Goal: Task Accomplishment & Management: Complete application form

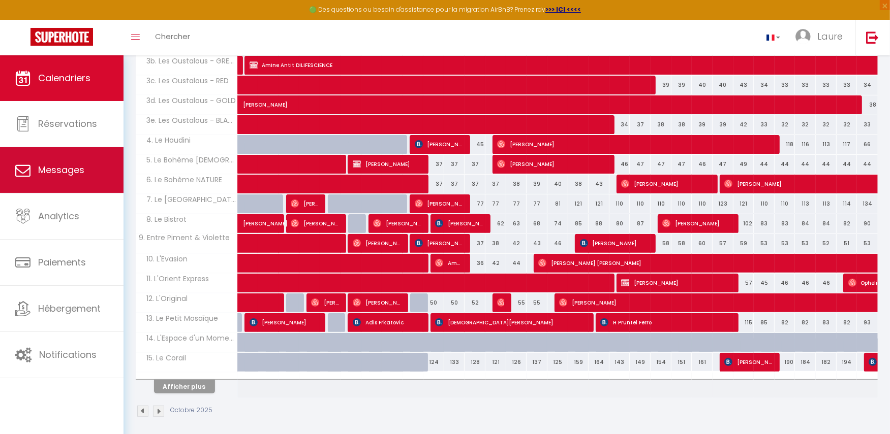
scroll to position [255, 0]
click at [64, 170] on span "Messages" at bounding box center [61, 170] width 46 height 13
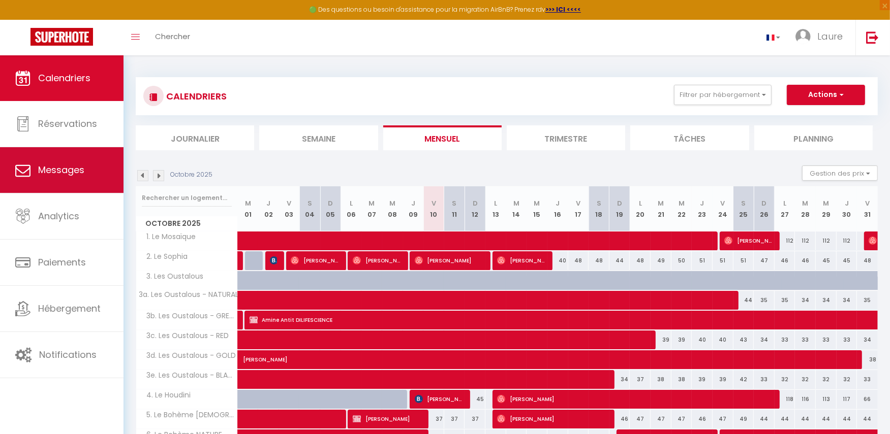
select select "message"
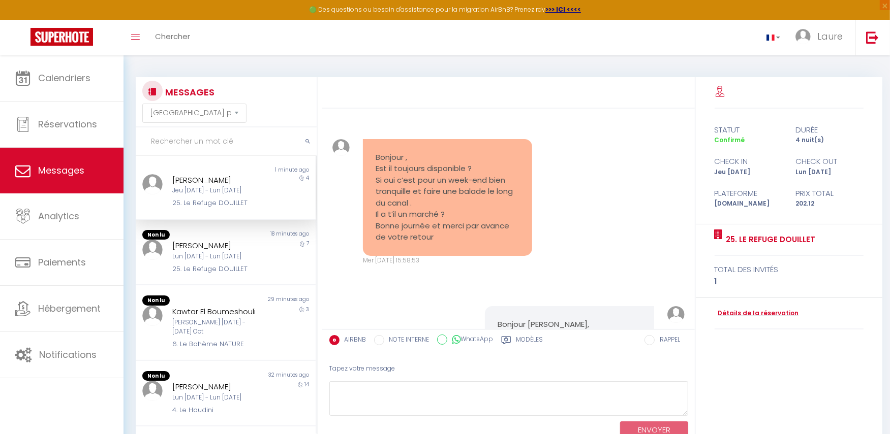
scroll to position [5338, 0]
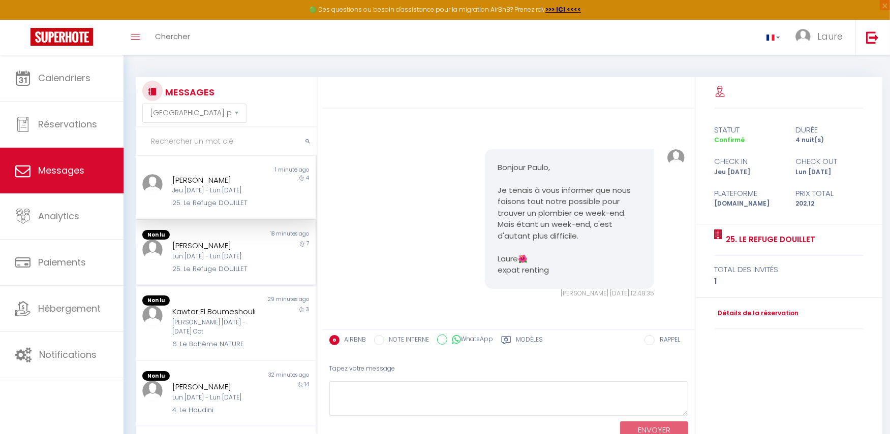
click at [203, 255] on div "Lun [DATE] - Lun [DATE]" at bounding box center [218, 257] width 92 height 10
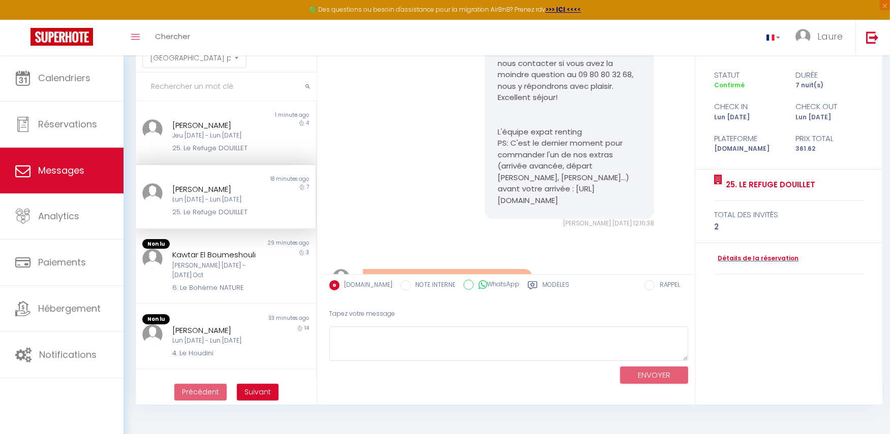
scroll to position [838, 0]
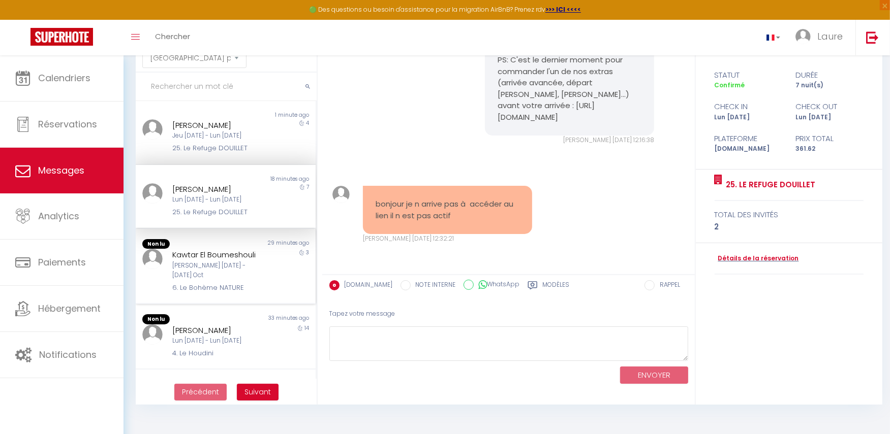
click at [196, 268] on div "[PERSON_NAME] [DATE] - [DATE] Oct" at bounding box center [218, 270] width 92 height 19
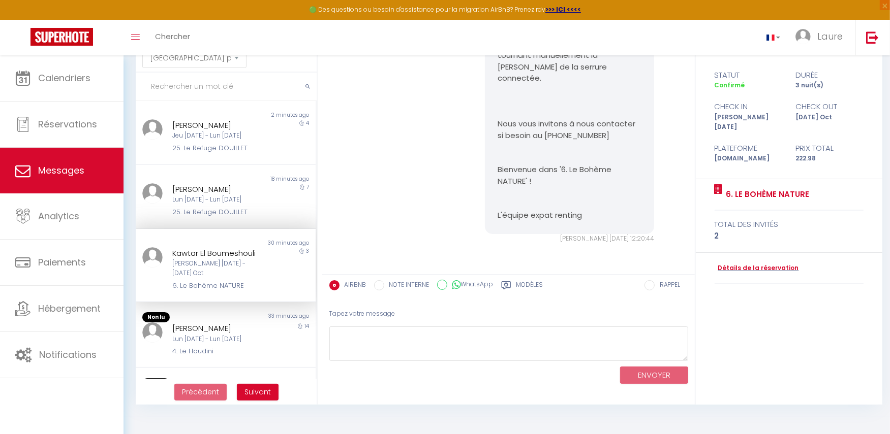
scroll to position [3095, 0]
click at [207, 323] on div "[PERSON_NAME]" at bounding box center [218, 329] width 92 height 12
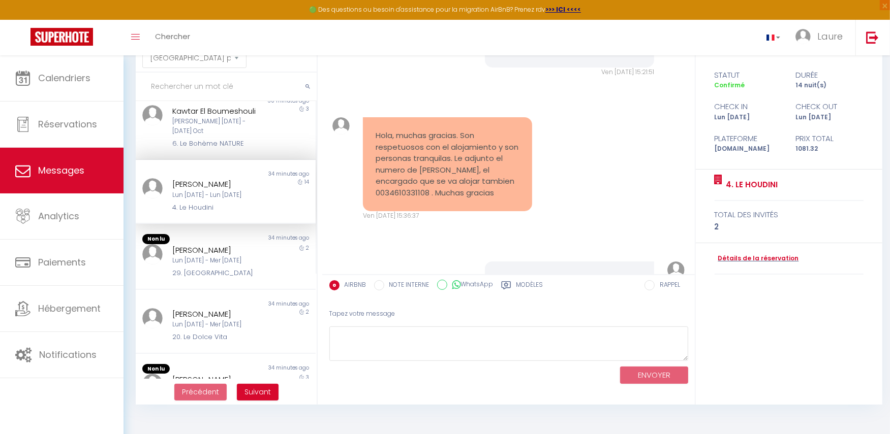
scroll to position [154, 0]
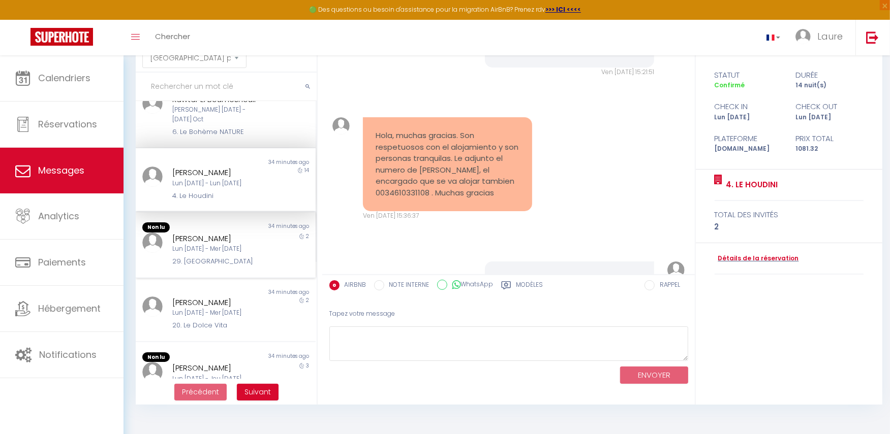
click at [213, 233] on div "[PERSON_NAME]" at bounding box center [218, 239] width 92 height 12
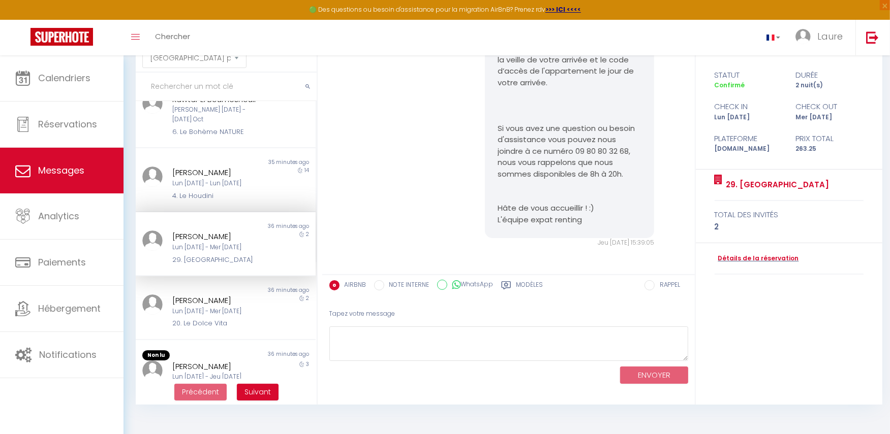
scroll to position [1118, 0]
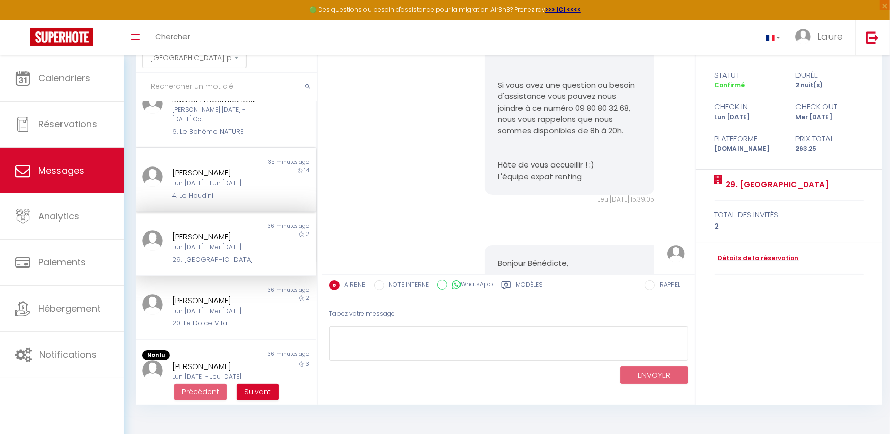
click at [193, 179] on div "Lun [DATE] - Lun [DATE]" at bounding box center [218, 184] width 92 height 10
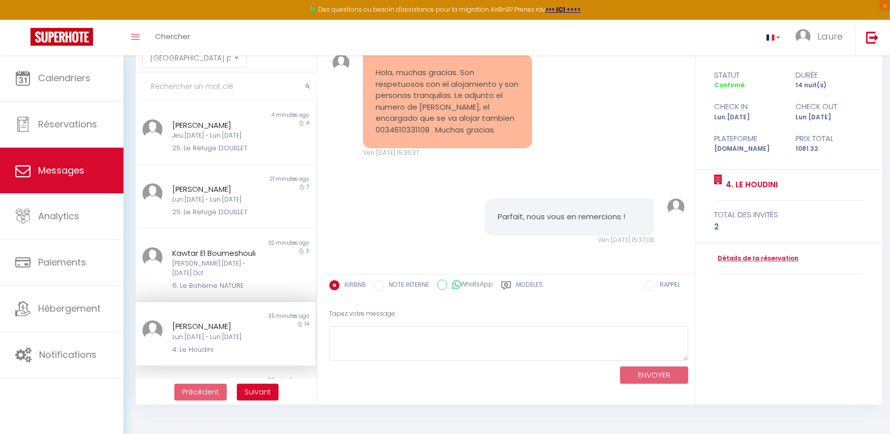
scroll to position [825, 0]
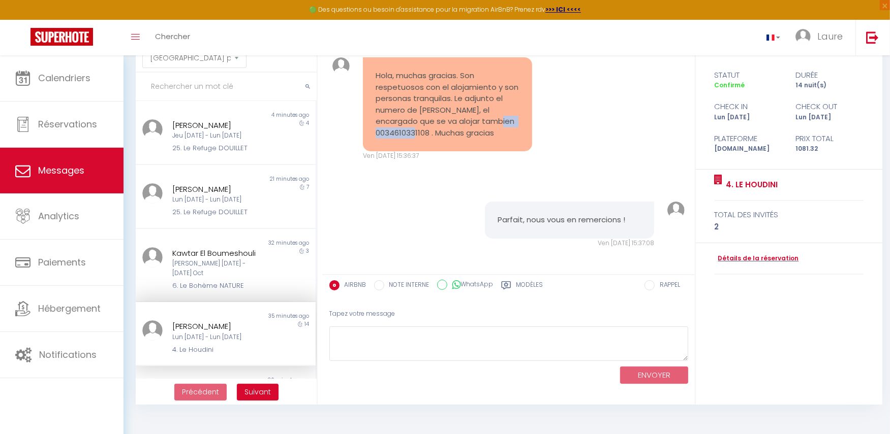
drag, startPoint x: 464, startPoint y: 155, endPoint x: 411, endPoint y: 156, distance: 53.4
click at [411, 139] on pre "Hola, muchas gracias. Son respetuosos con el alojamiento y son personas tranqui…" at bounding box center [447, 104] width 144 height 69
copy pre "0034610331108"
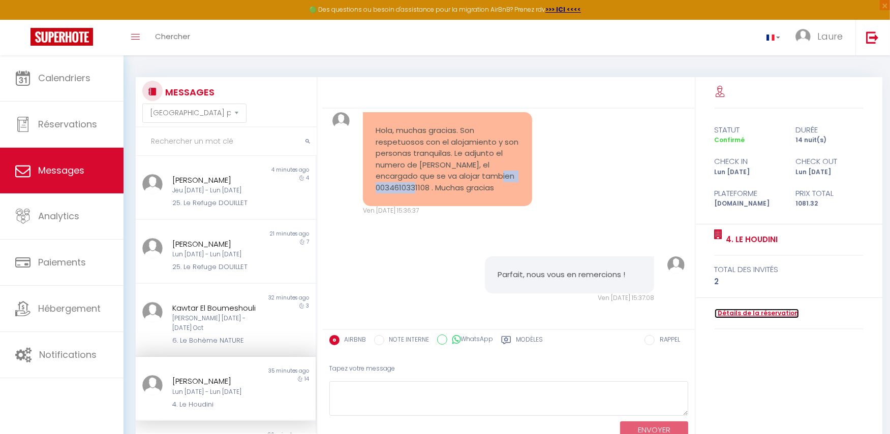
click at [745, 312] on link "Détails de la réservation" at bounding box center [756, 314] width 84 height 10
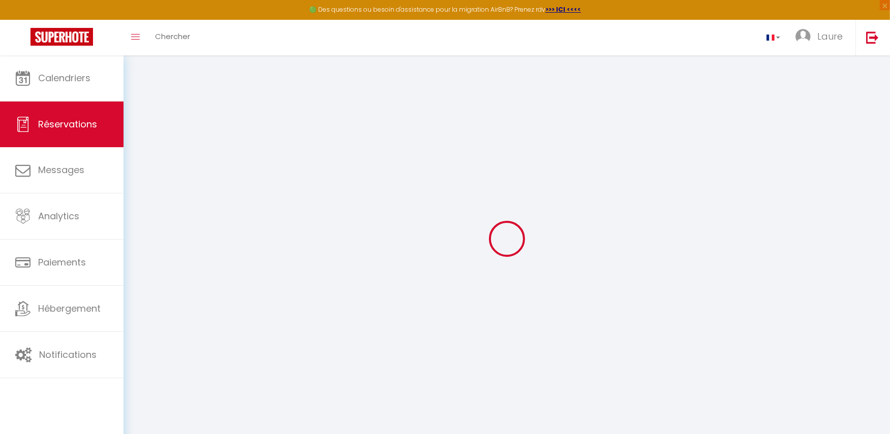
select select
checkbox input "false"
select index
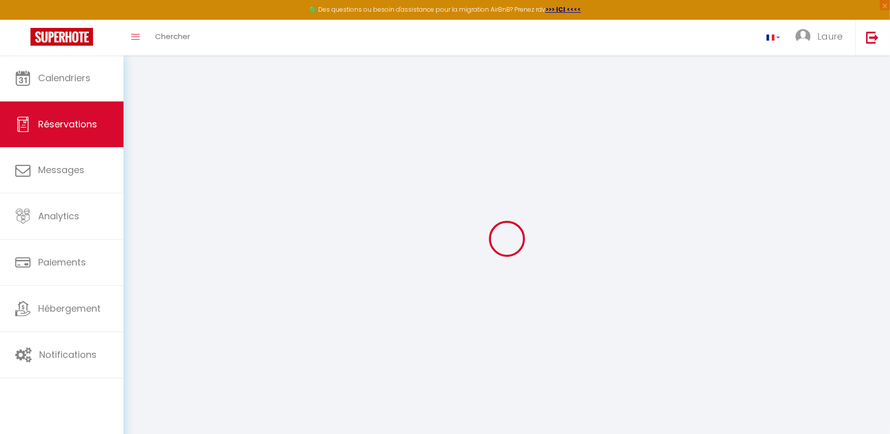
select select
checkbox input "false"
select index
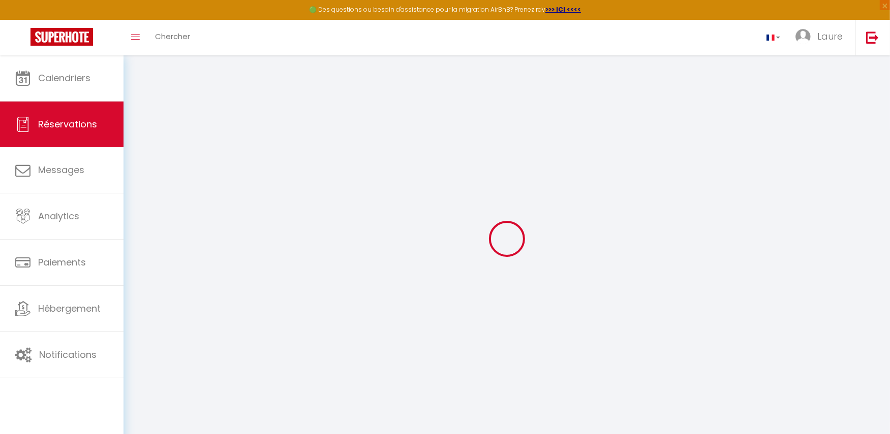
select select
checkbox input "false"
select index
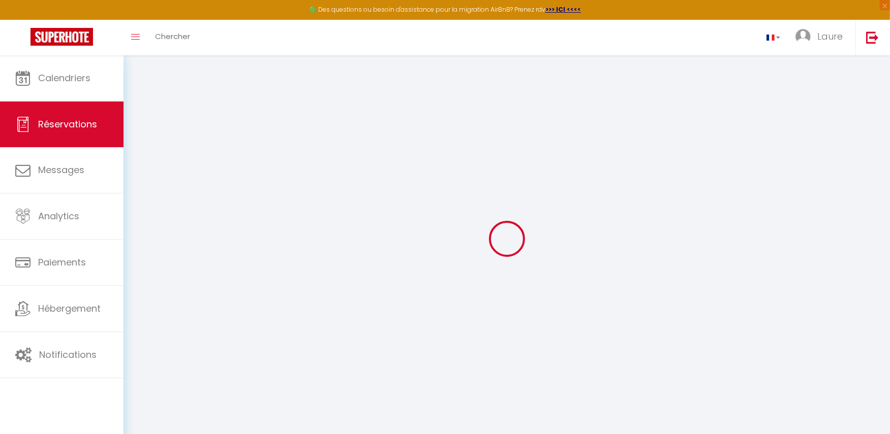
select select
type input "74"
type input "69.67"
select select
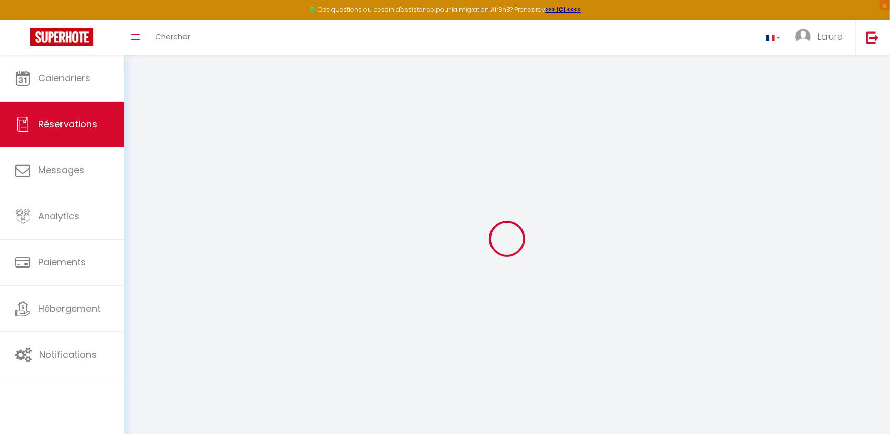
checkbox input "false"
select index
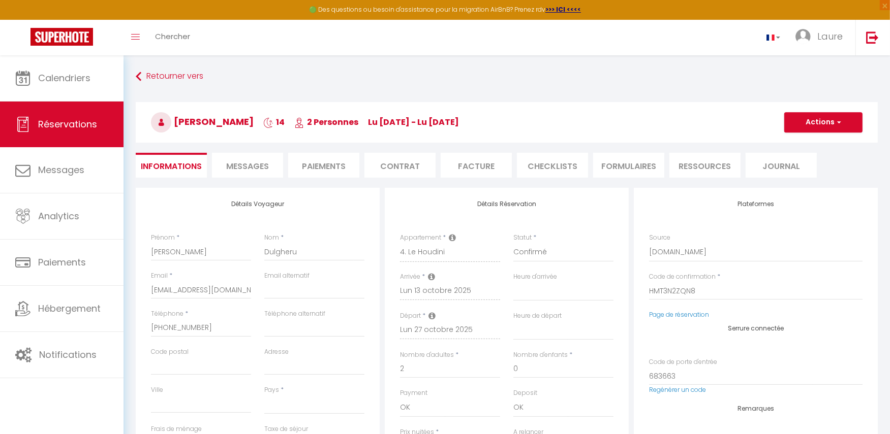
select select
checkbox input "false"
select index
select select
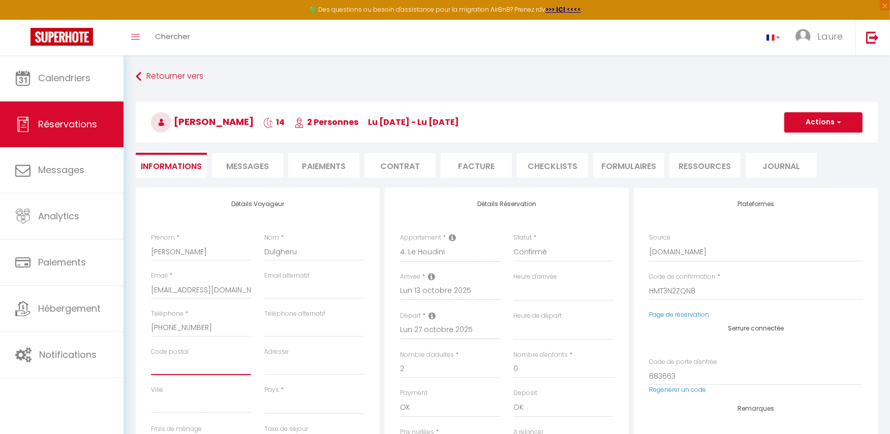
click at [201, 361] on input "Code postal" at bounding box center [201, 366] width 100 height 18
paste input "0034610331108"
type input "0034610331108"
select select
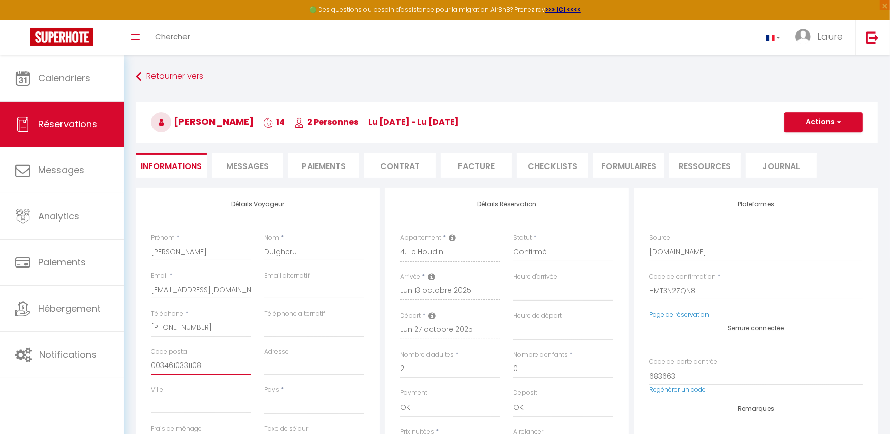
select select
checkbox input "false"
select index
type input "0034610331108"
drag, startPoint x: 210, startPoint y: 324, endPoint x: 147, endPoint y: 325, distance: 63.0
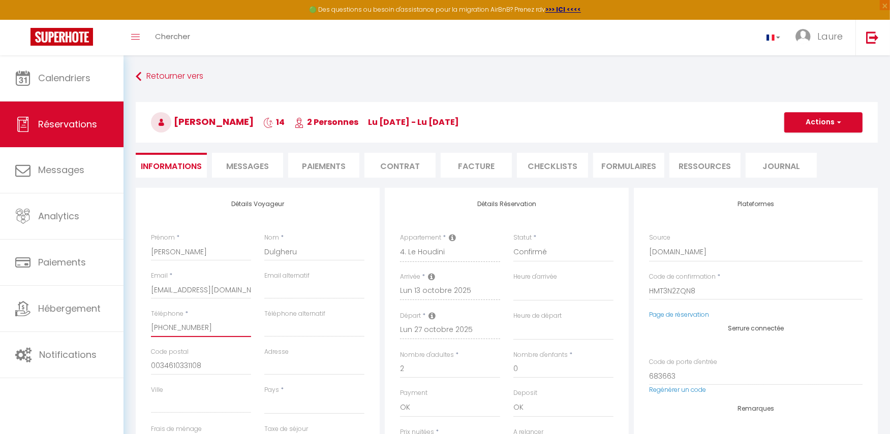
click at [147, 325] on div "Téléphone * [PHONE_NUMBER]" at bounding box center [200, 328] width 113 height 38
select select
checkbox input "false"
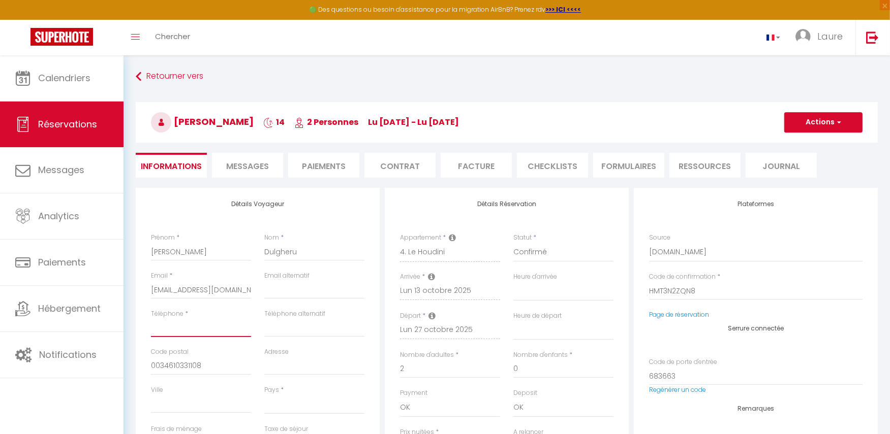
select index
click at [278, 325] on input "Téléphone alternatif" at bounding box center [314, 328] width 100 height 18
paste input "[PHONE_NUMBER]"
type input "[PHONE_NUMBER]"
select select
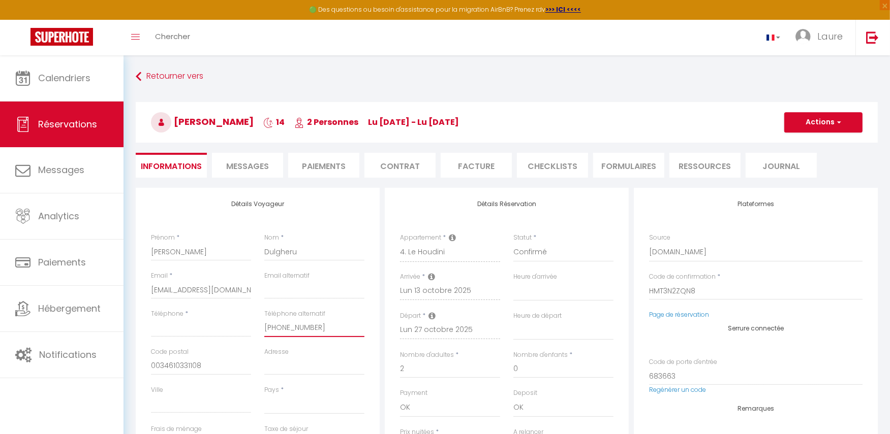
select select
checkbox input "false"
select index
type input "[PHONE_NUMBER]"
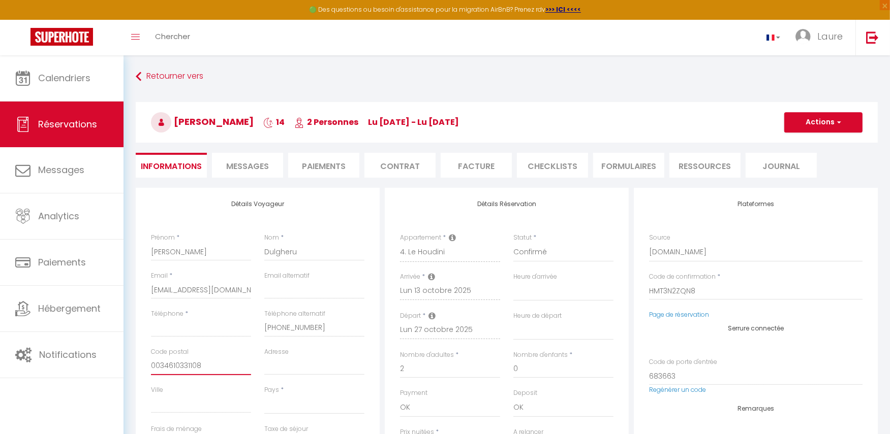
drag, startPoint x: 210, startPoint y: 365, endPoint x: 145, endPoint y: 365, distance: 65.5
click at [145, 365] on div "Code postal 0034610331108" at bounding box center [200, 366] width 113 height 38
select select
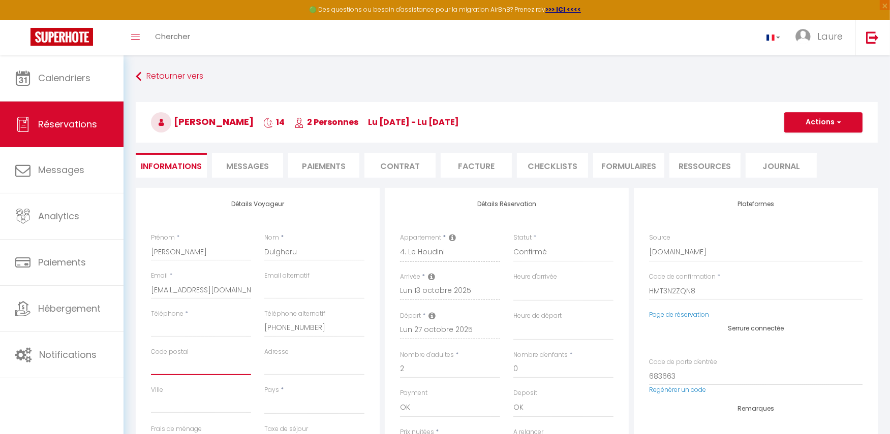
checkbox input "false"
select index
click at [167, 328] on input "Téléphone" at bounding box center [201, 328] width 100 height 18
paste input "0034610331108"
type input "0034610331108"
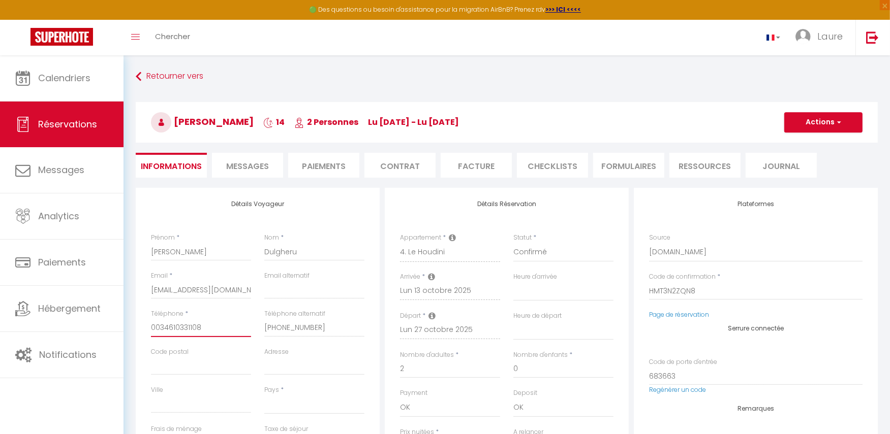
select select
checkbox input "false"
select index
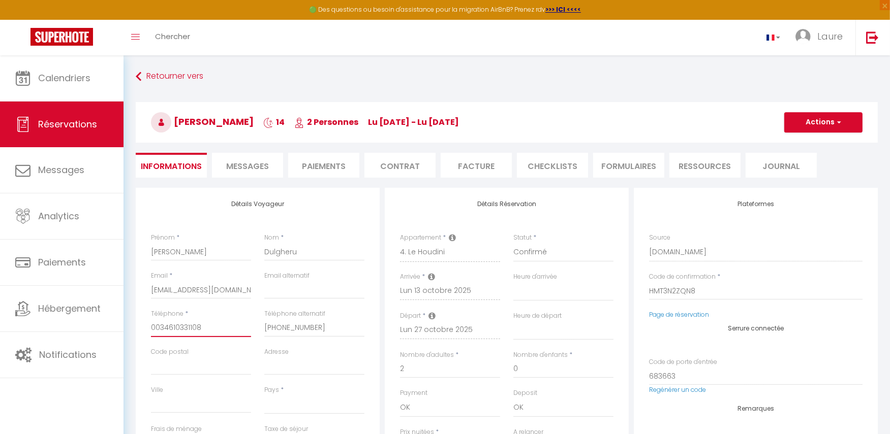
click at [159, 328] on input "0034610331108" at bounding box center [201, 328] width 100 height 18
type input "034610331108"
select select
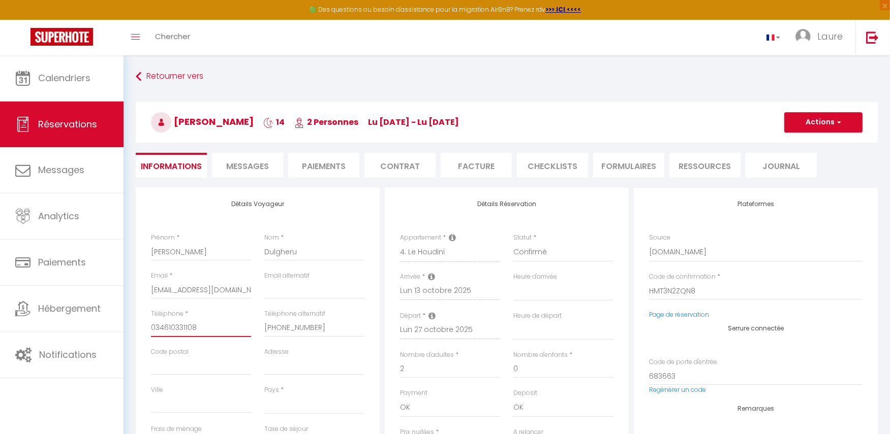
checkbox input "false"
select index
type input "34610331108"
select select
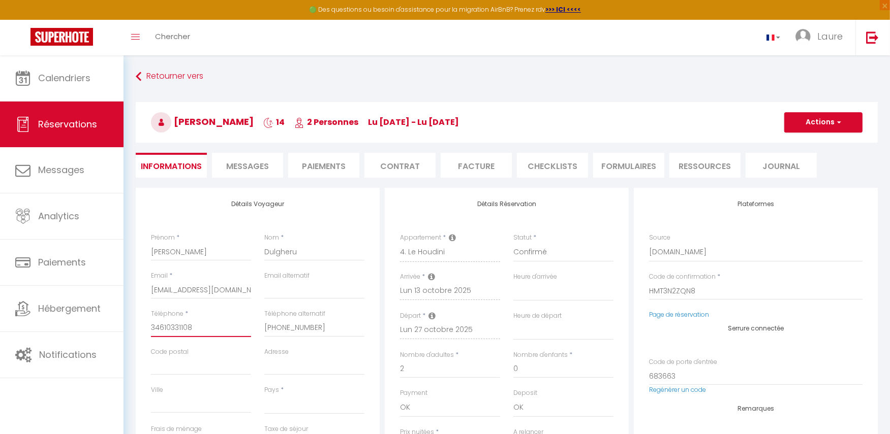
select select
checkbox input "false"
select index
type input "=34610331108"
select select
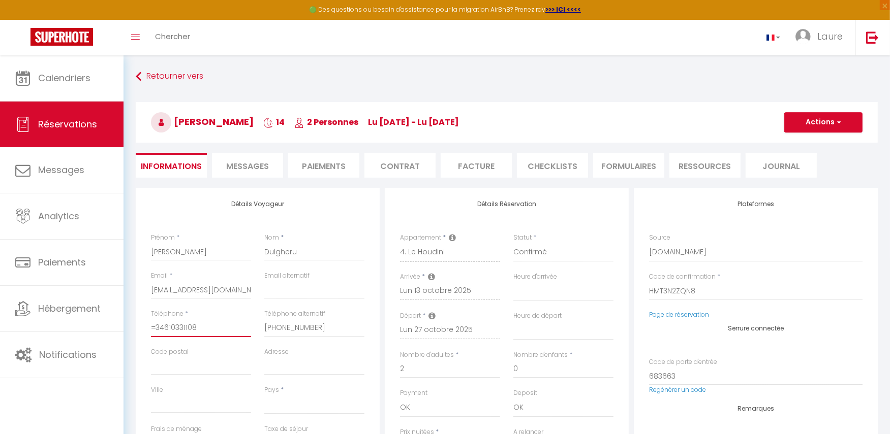
select select
checkbox input "false"
select index
type input "34610331108"
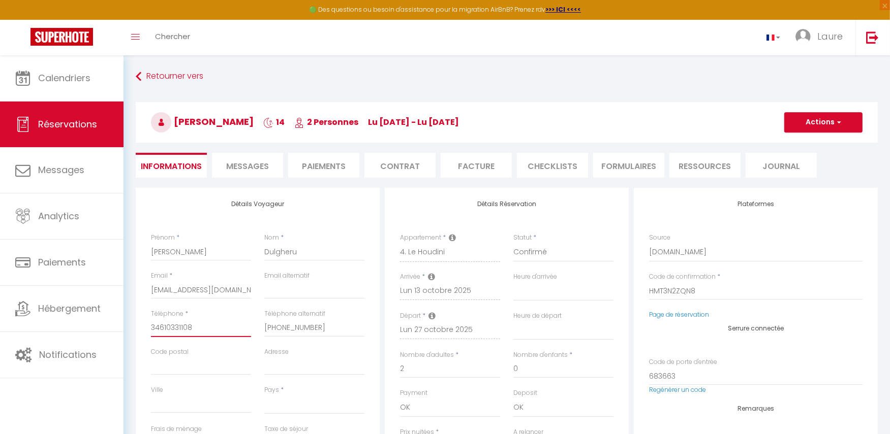
select select
checkbox input "false"
select index
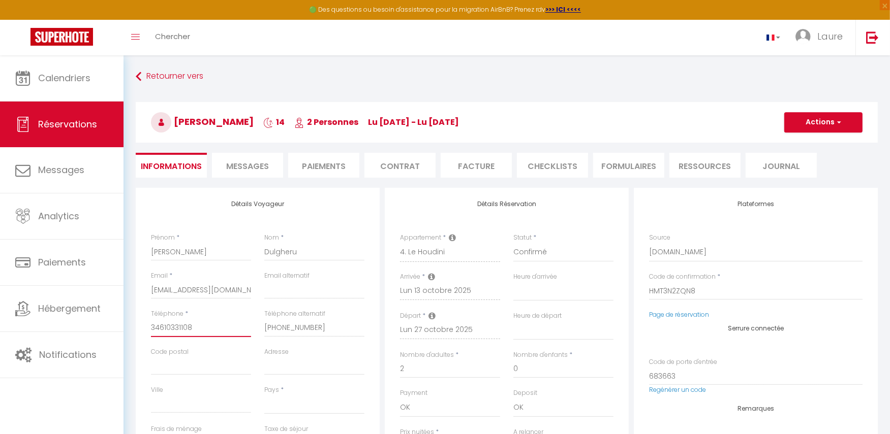
type input "[PHONE_NUMBER]"
select select
checkbox input "false"
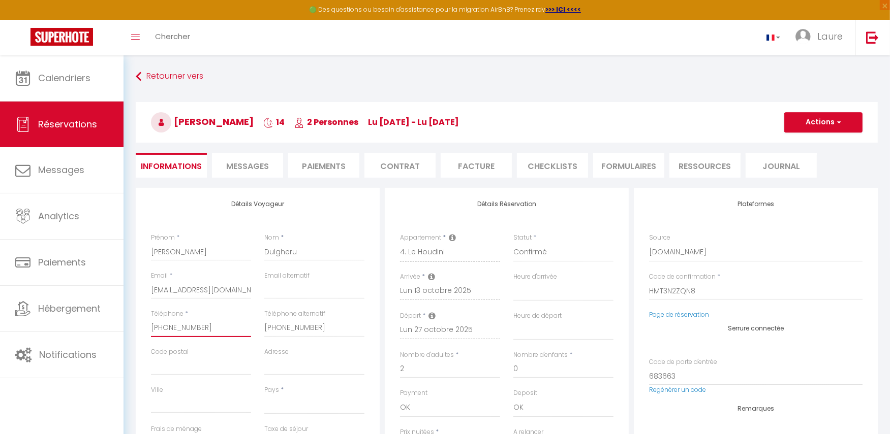
select index
type input "[PHONE_NUMBER]"
click at [819, 125] on button "Actions" at bounding box center [823, 122] width 78 height 20
click at [811, 143] on link "Enregistrer" at bounding box center [813, 144] width 80 height 13
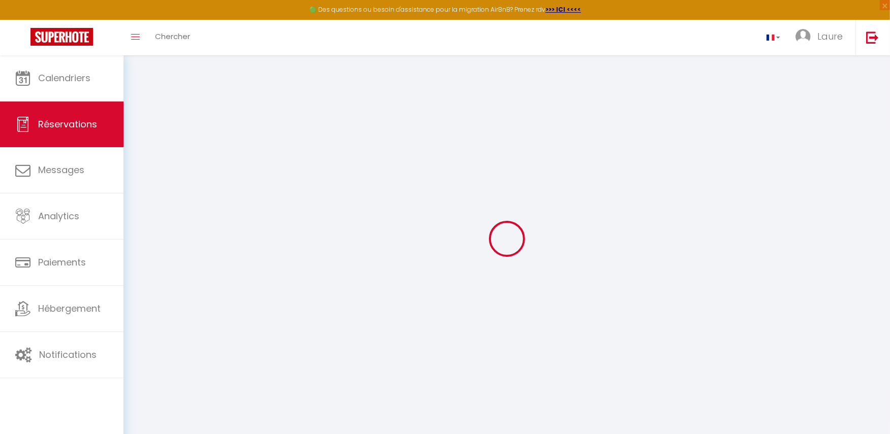
select select "not_cancelled"
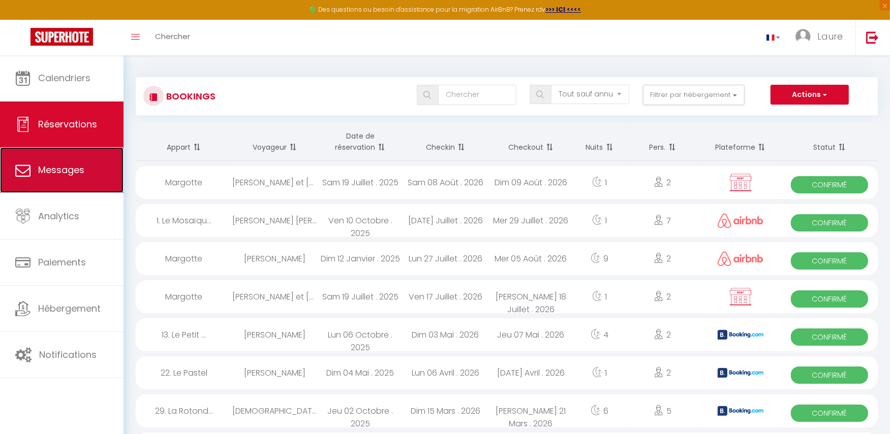
click at [59, 163] on link "Messages" at bounding box center [61, 170] width 123 height 46
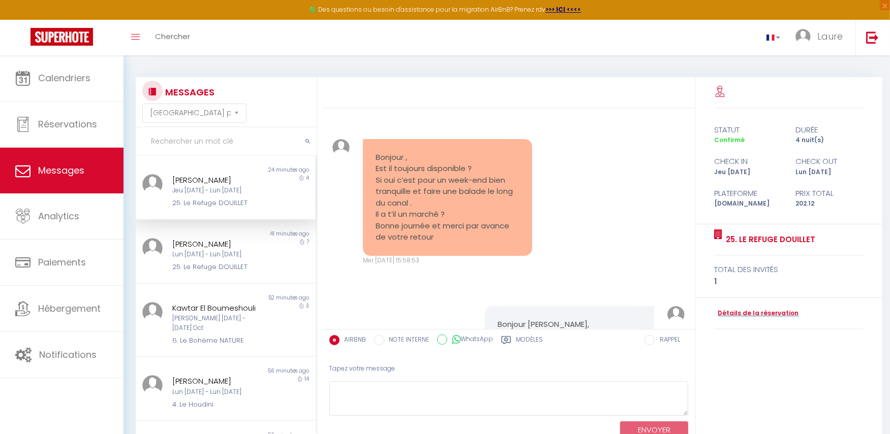
scroll to position [5338, 0]
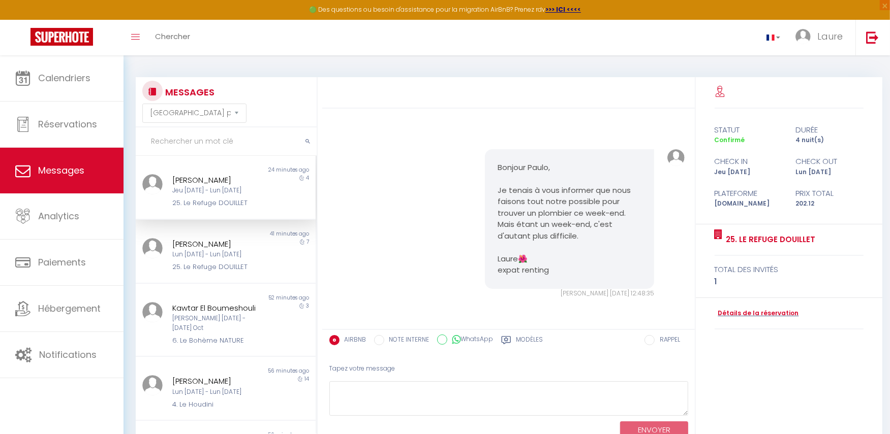
click at [442, 340] on input "WhatsApp" at bounding box center [442, 340] width 10 height 10
radio input "true"
radio input "false"
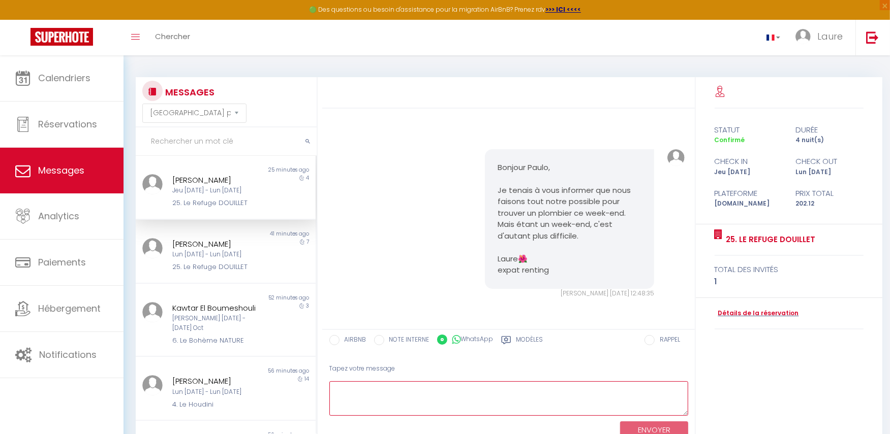
click at [455, 401] on textarea at bounding box center [508, 399] width 359 height 35
click at [564, 407] on textarea "Bonjour Paulo, J'essaie de vous joindre par téléphone mais sans succes" at bounding box center [508, 399] width 359 height 35
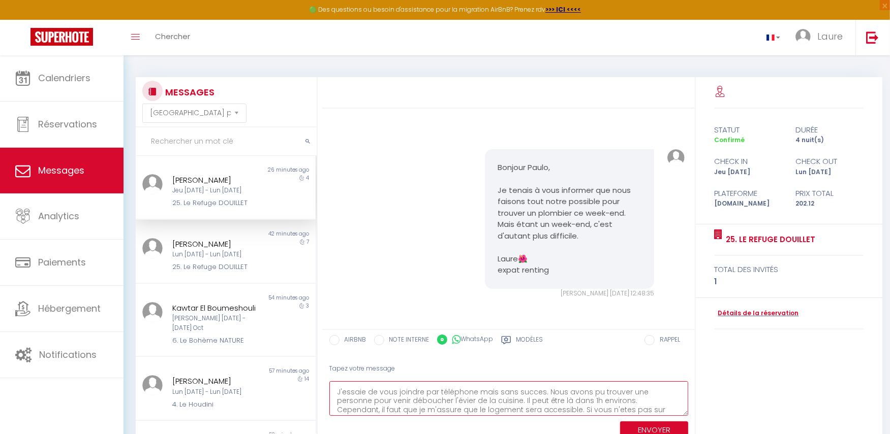
scroll to position [24, 0]
click at [551, 403] on textarea "Bonjour Paulo, J'essaie de vous joindre par téléphone mais sans succes. Nous av…" at bounding box center [508, 399] width 359 height 35
click at [532, 408] on textarea "Bonjour Paulo, J'essaie de vous joindre par téléphone mais sans succes. Nous av…" at bounding box center [508, 399] width 359 height 35
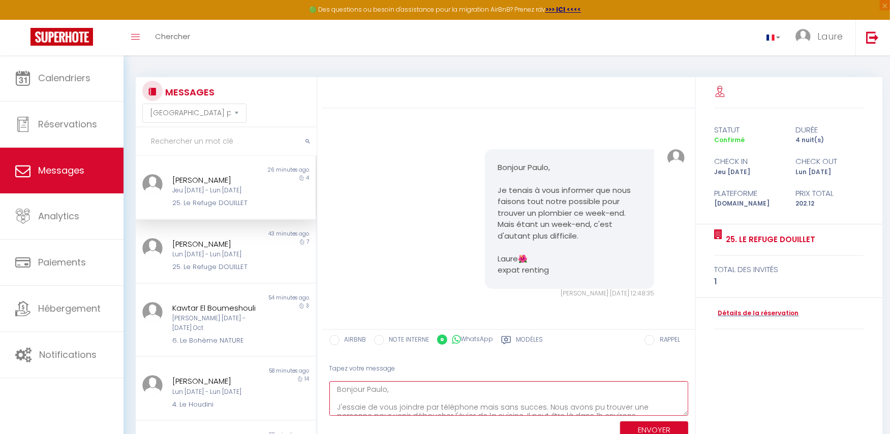
drag, startPoint x: 532, startPoint y: 408, endPoint x: 377, endPoint y: 377, distance: 157.9
click at [377, 377] on div "Tapez votre message Bonjour [PERSON_NAME], J'essaie de vous joindre par télépho…" at bounding box center [508, 400] width 372 height 86
type textarea "Bonjour Paulo, J'essaie de vous joindre par téléphone mais sans succes. Nous av…"
click at [654, 428] on button "ENVOYER" at bounding box center [654, 431] width 68 height 18
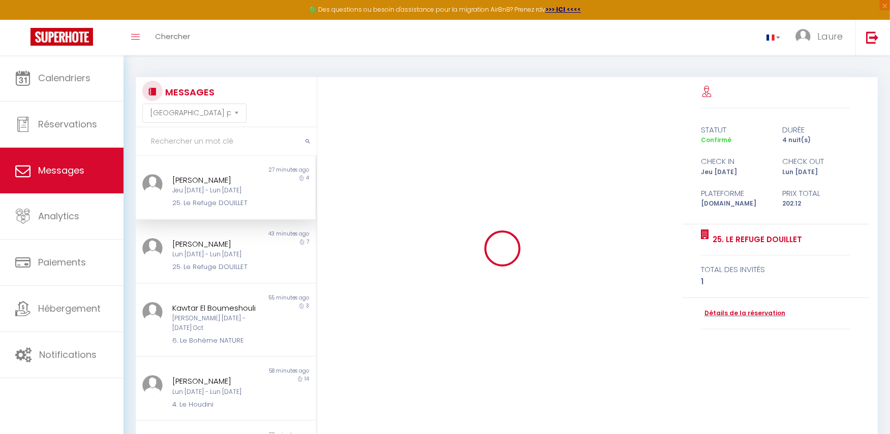
click at [212, 193] on div "Jeu [DATE] - Lun [DATE]" at bounding box center [218, 191] width 92 height 10
click at [723, 311] on link "Détails de la réservation" at bounding box center [743, 314] width 84 height 10
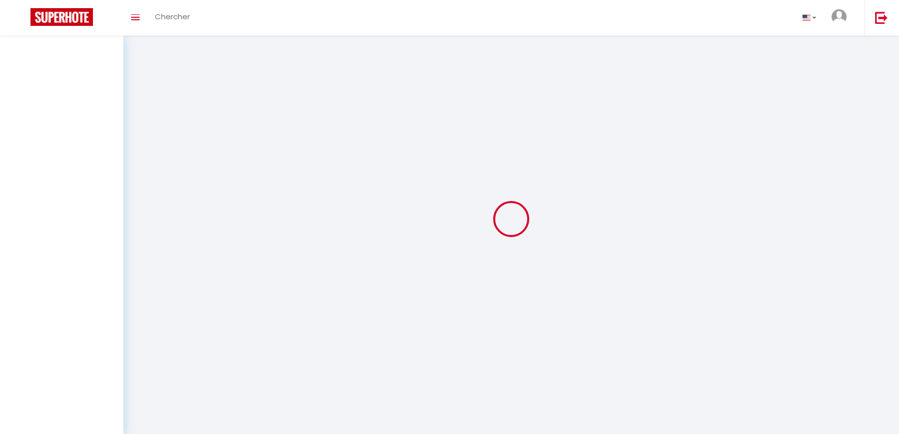
click at [61, 81] on div at bounding box center [61, 236] width 123 height 401
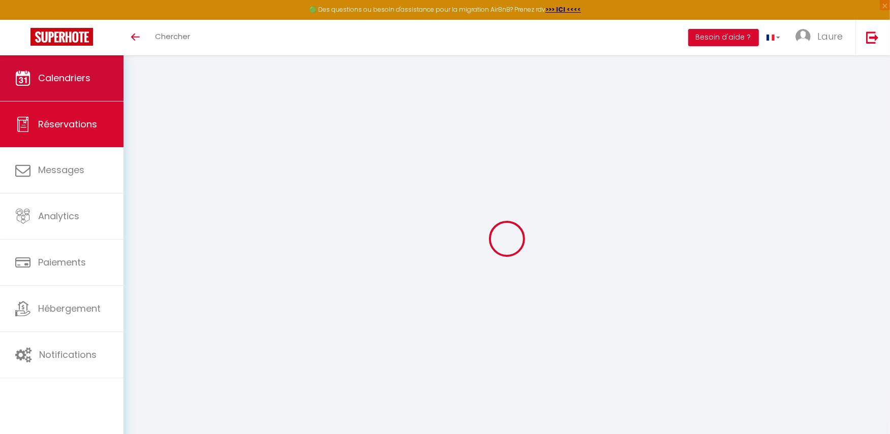
click at [78, 78] on span "Calendriers" at bounding box center [64, 78] width 52 height 13
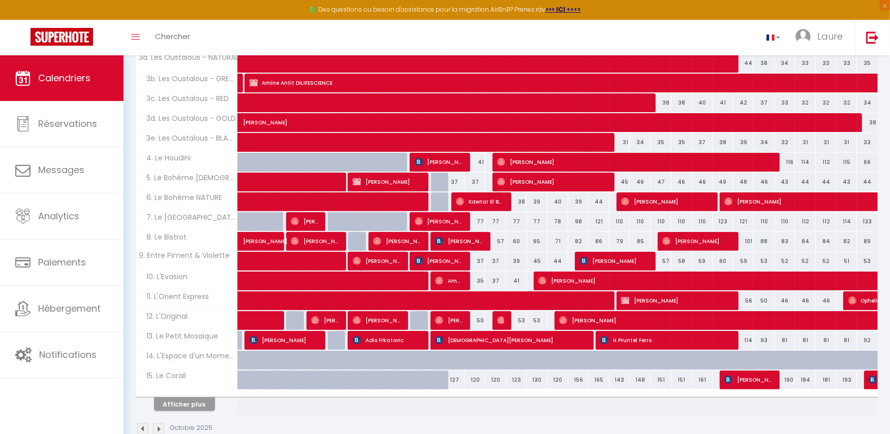
scroll to position [255, 0]
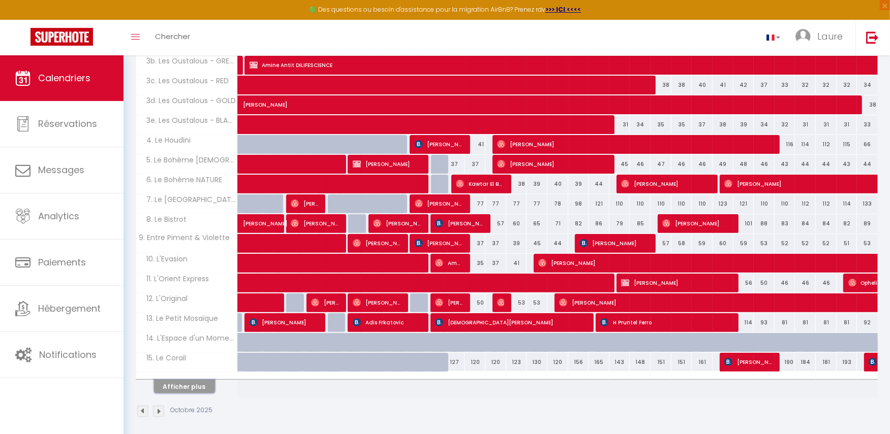
click at [193, 385] on button "Afficher plus" at bounding box center [184, 387] width 61 height 14
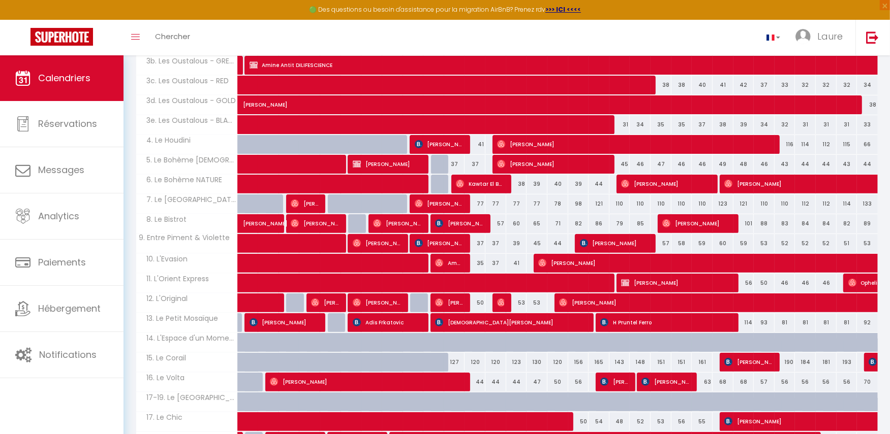
select select
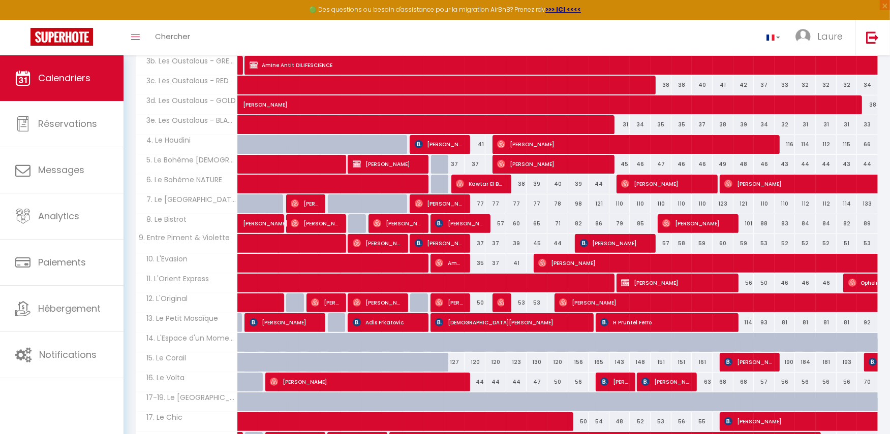
select select
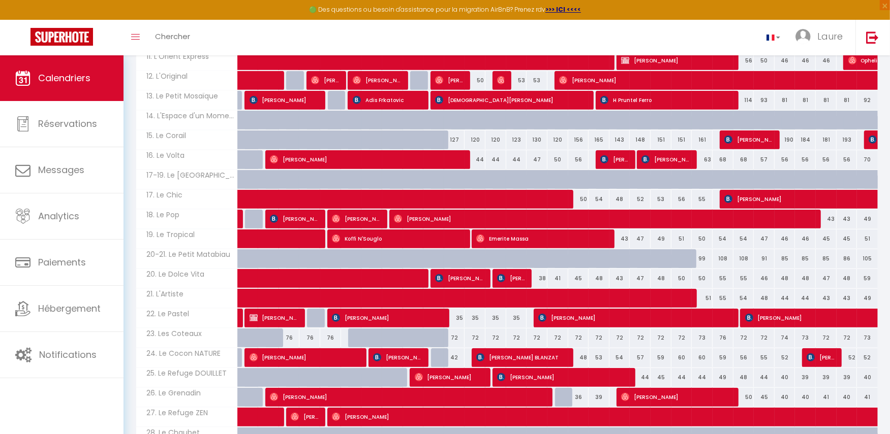
scroll to position [564, 0]
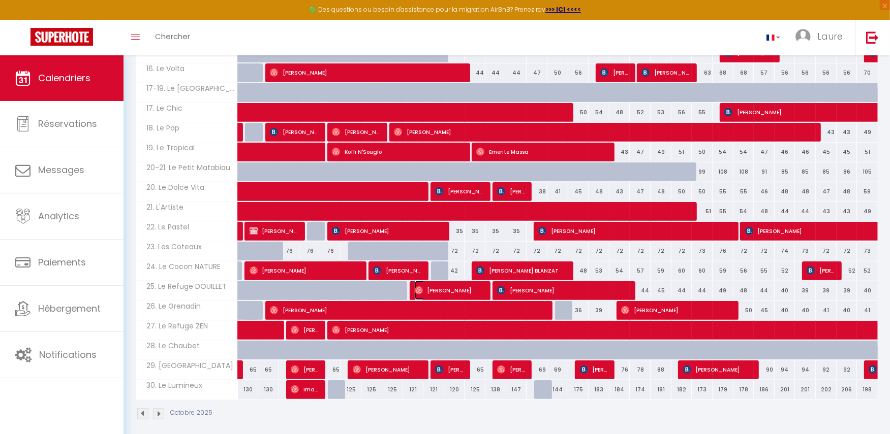
click at [450, 283] on span "[PERSON_NAME]" at bounding box center [450, 290] width 70 height 19
select select "OK"
select select "0"
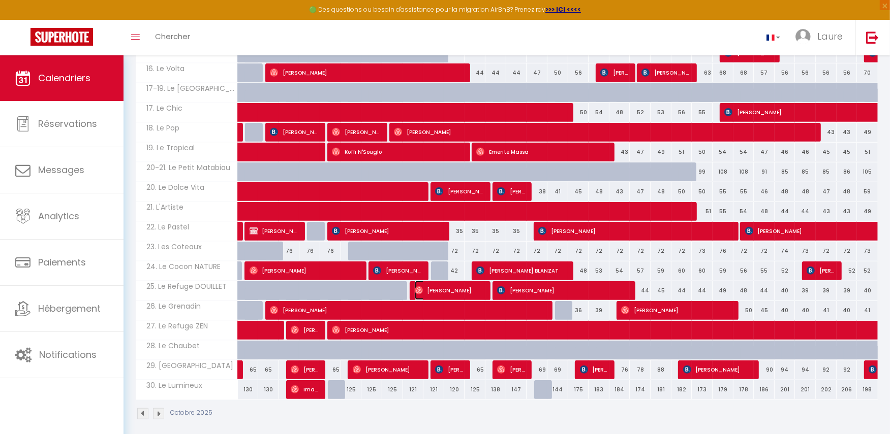
select select "1"
select select
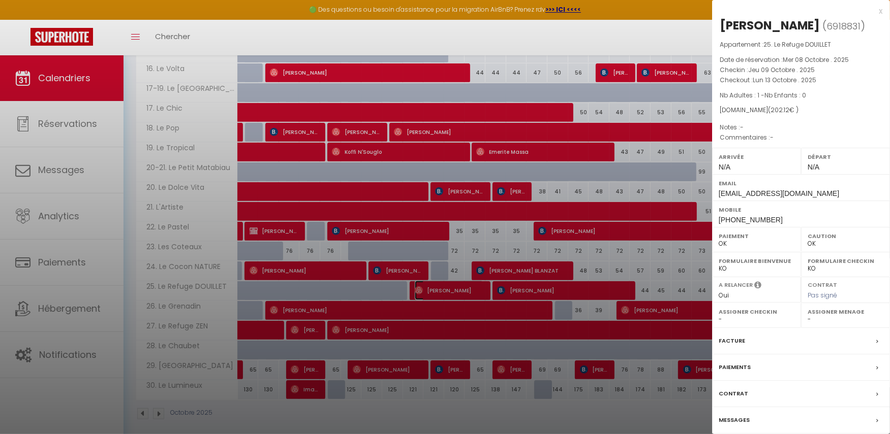
select select "48610"
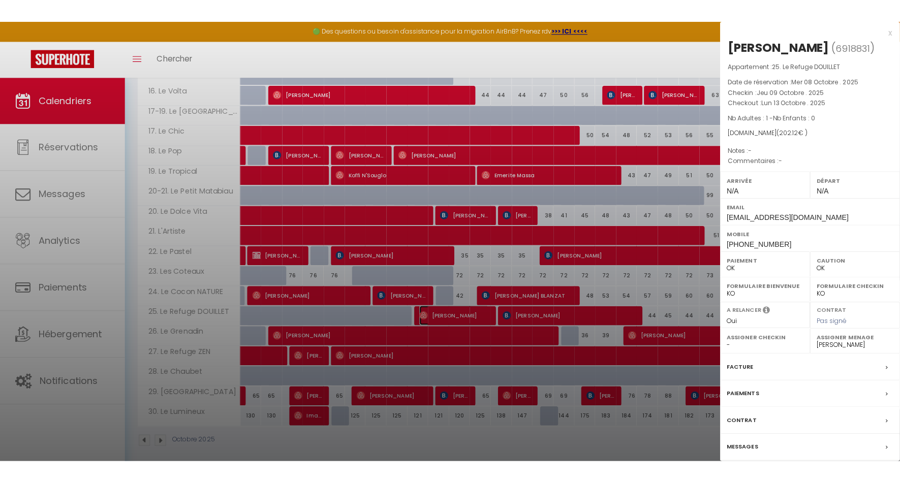
scroll to position [446, 0]
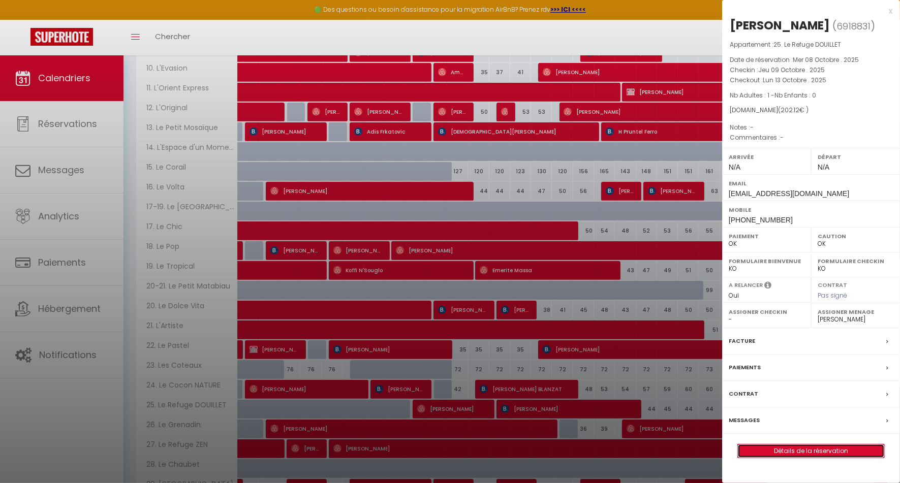
click at [785, 434] on link "Détails de la réservation" at bounding box center [811, 451] width 146 height 13
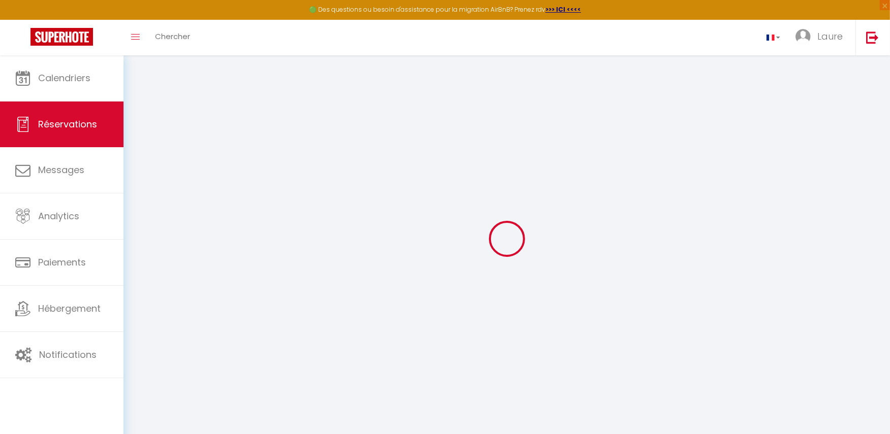
select select
checkbox input "false"
select select
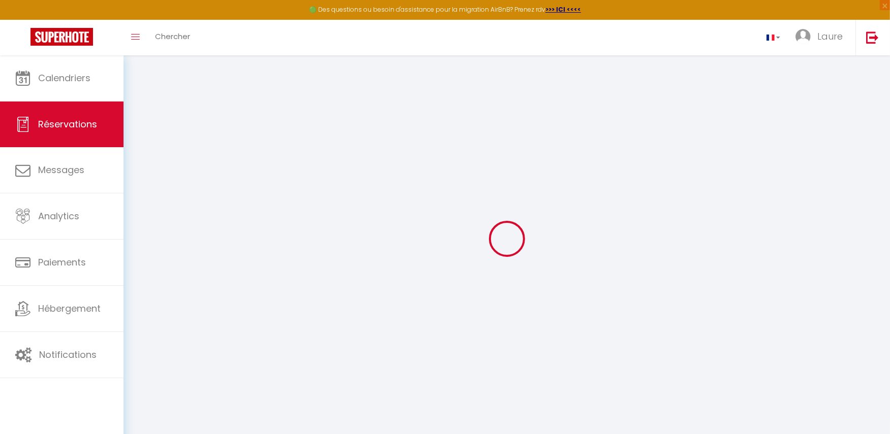
select select
checkbox input "false"
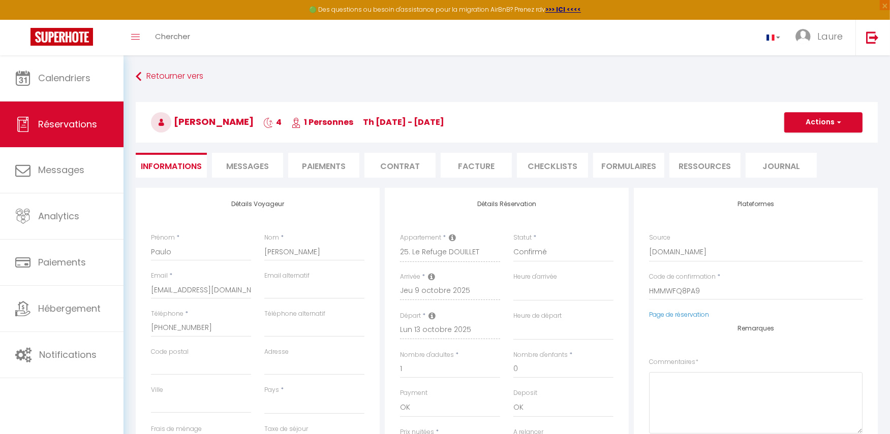
select select
checkbox input "false"
select select
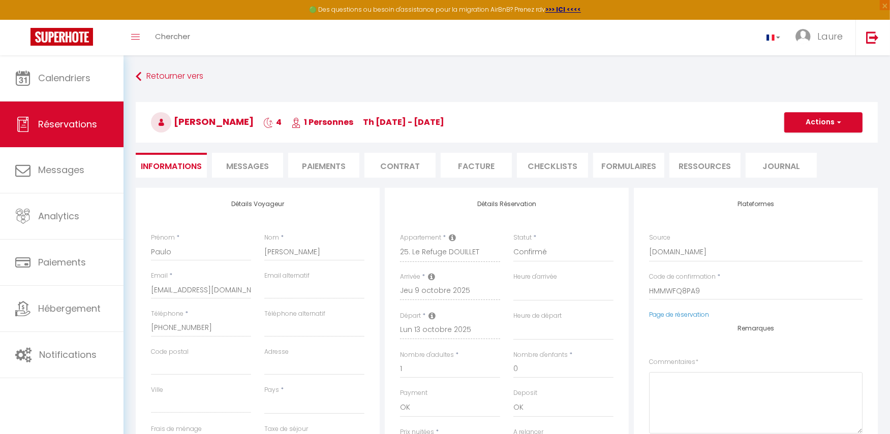
type input "45"
type input "11.77"
select select
checkbox input "false"
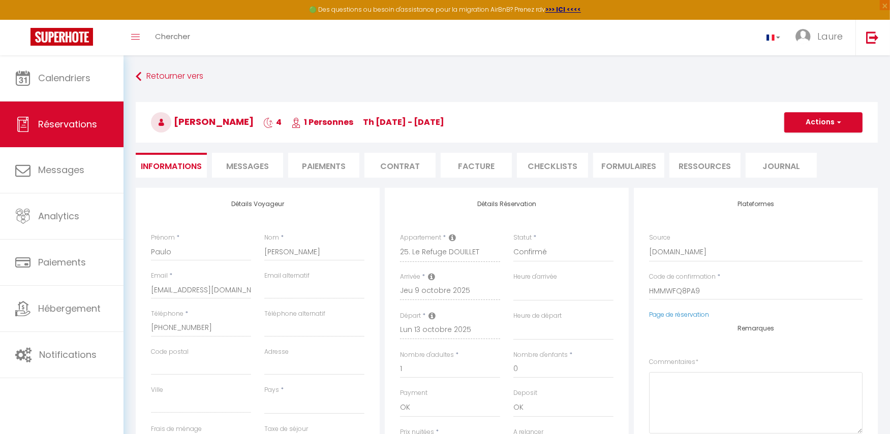
select select
checkbox input "false"
select select
drag, startPoint x: 205, startPoint y: 329, endPoint x: 149, endPoint y: 329, distance: 56.4
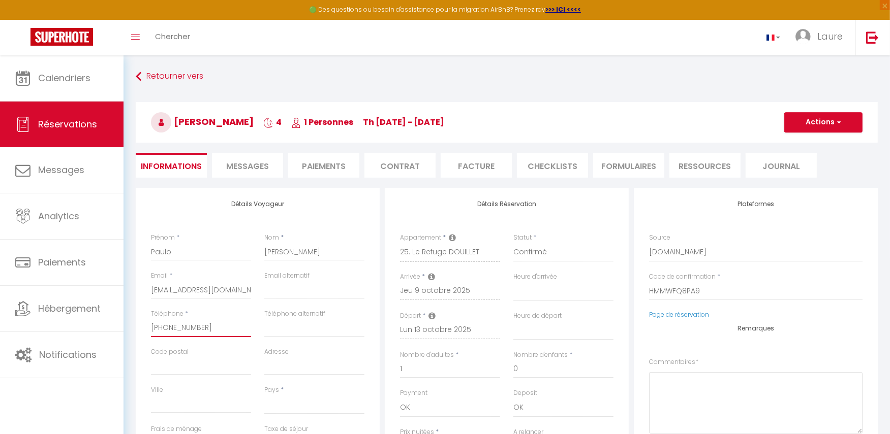
click at [149, 328] on div "Téléphone * +33603233277" at bounding box center [200, 328] width 113 height 38
click at [263, 161] on span "Messages" at bounding box center [247, 167] width 43 height 12
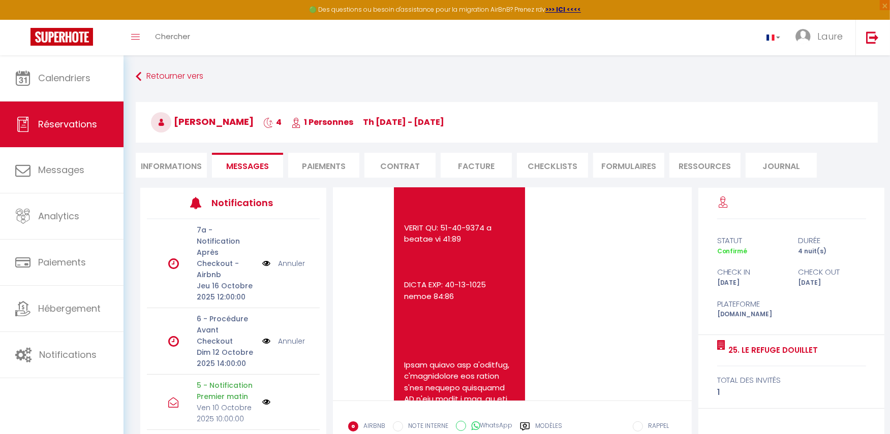
scroll to position [1459, 0]
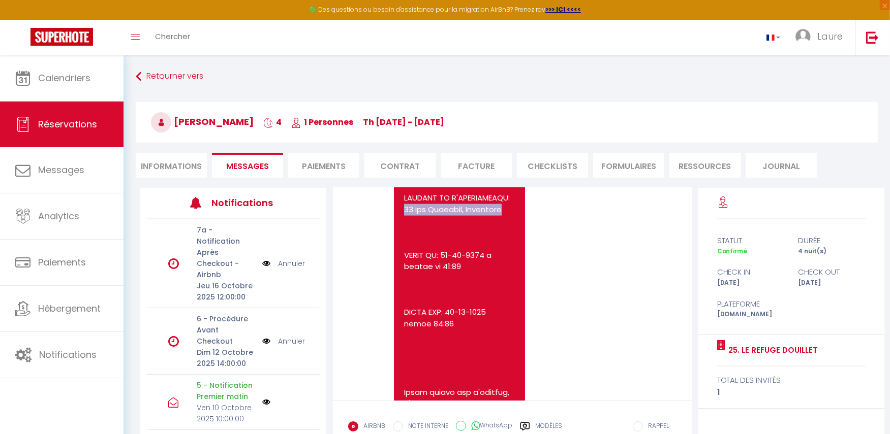
drag, startPoint x: 498, startPoint y: 345, endPoint x: 402, endPoint y: 345, distance: 95.5
drag, startPoint x: 497, startPoint y: 347, endPoint x: 403, endPoint y: 336, distance: 94.1
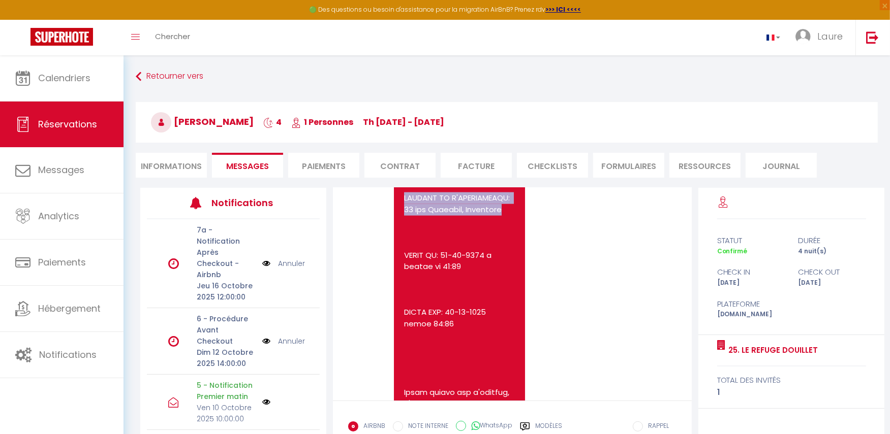
copy pre "ADRESSE DE L'APPARTEMENT: 17 rue Ferriere, Grisolles"
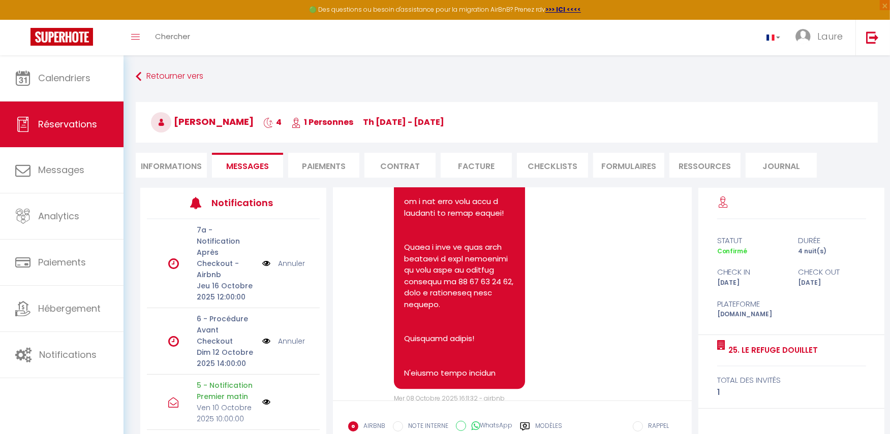
scroll to position [2189, 0]
drag, startPoint x: 483, startPoint y: 312, endPoint x: 404, endPoint y: 212, distance: 126.9
copy pre "Dirigez vous vers l'entrée avec les escaliers, montez les marches et ce sera le…"
